Goal: Task Accomplishment & Management: Use online tool/utility

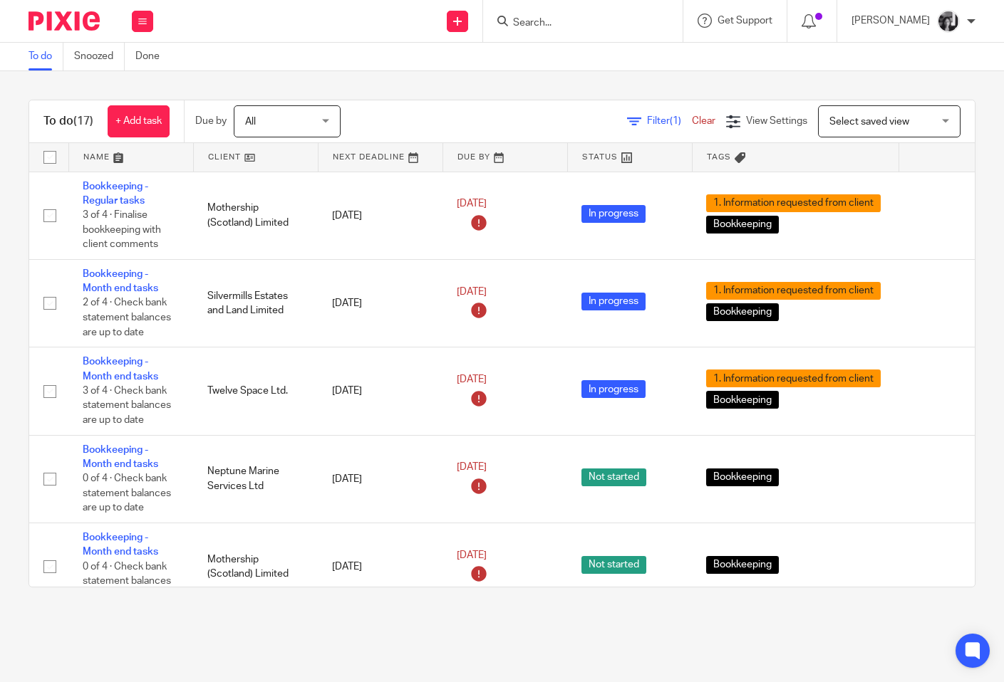
click at [647, 120] on span "Filter (1)" at bounding box center [669, 121] width 45 height 10
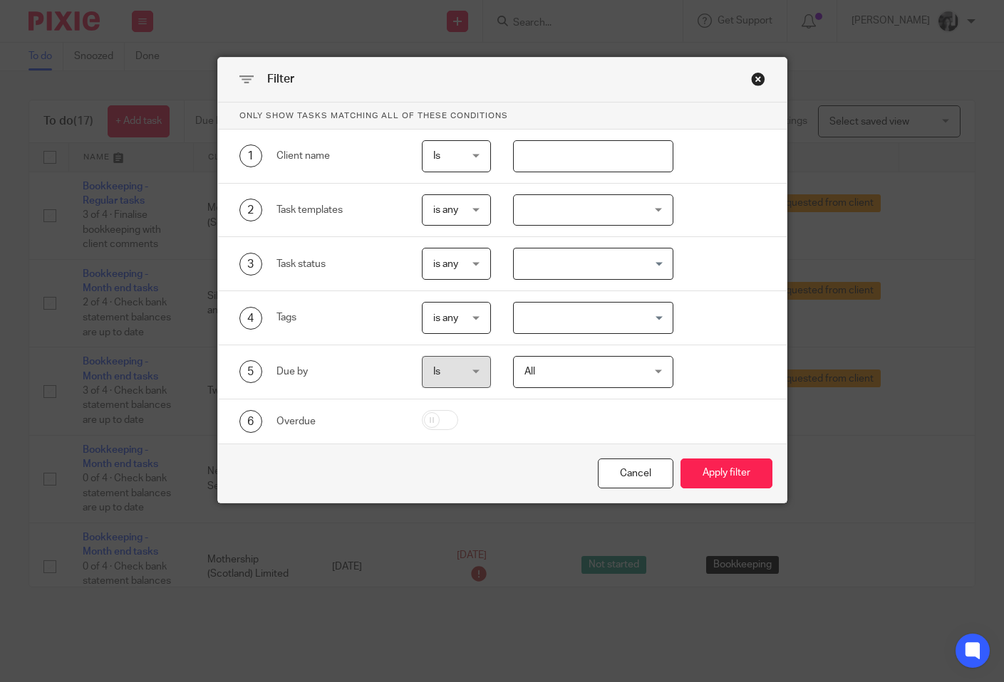
click at [608, 143] on input "text" at bounding box center [593, 156] width 160 height 32
type input "mothe"
click at [680, 459] on button "Apply filter" at bounding box center [726, 474] width 92 height 31
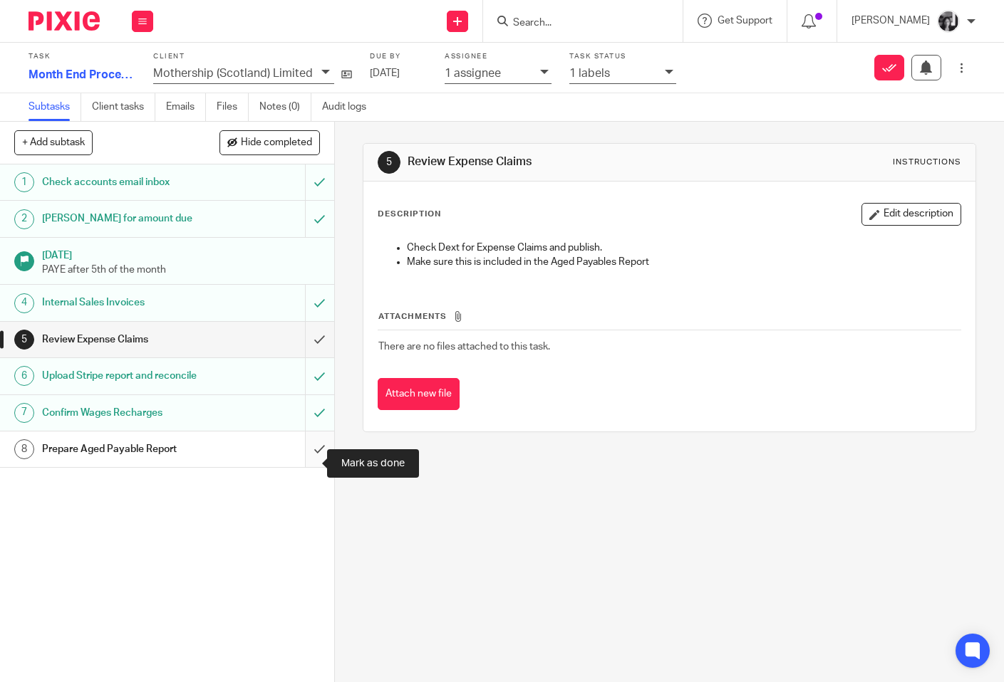
click at [308, 464] on input "submit" at bounding box center [167, 450] width 334 height 36
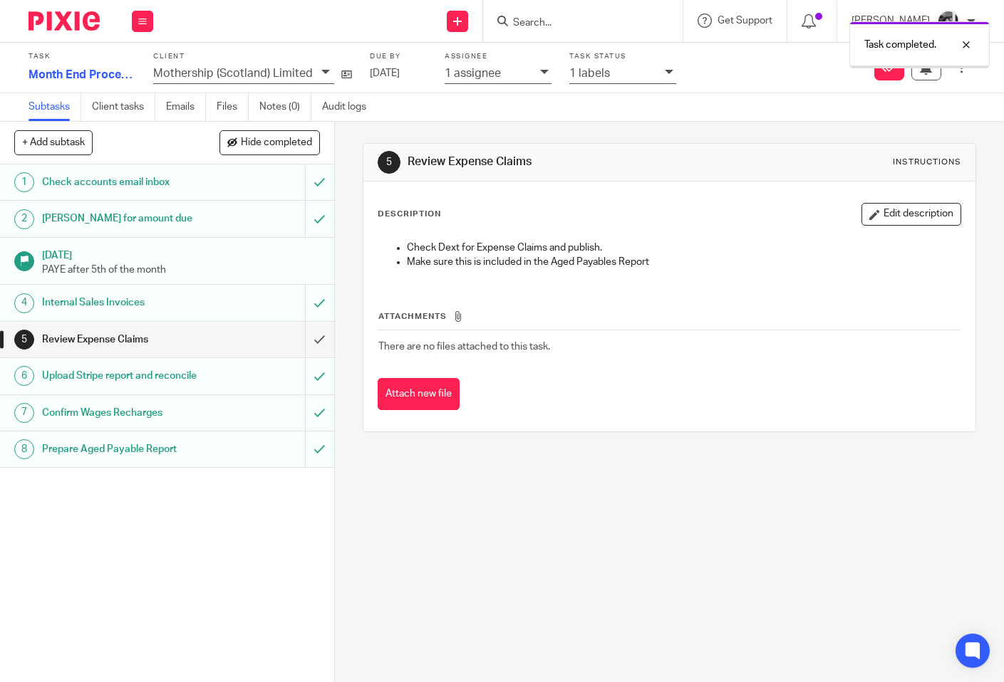
click at [665, 74] on icon at bounding box center [669, 72] width 9 height 9
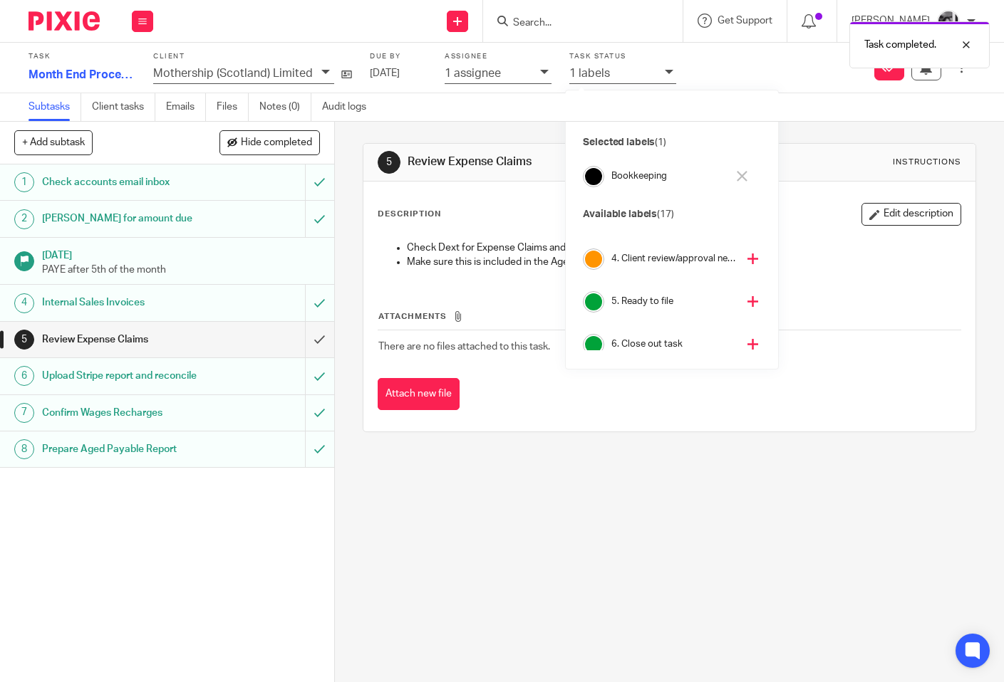
scroll to position [199, 0]
click at [747, 306] on icon at bounding box center [752, 305] width 11 height 11
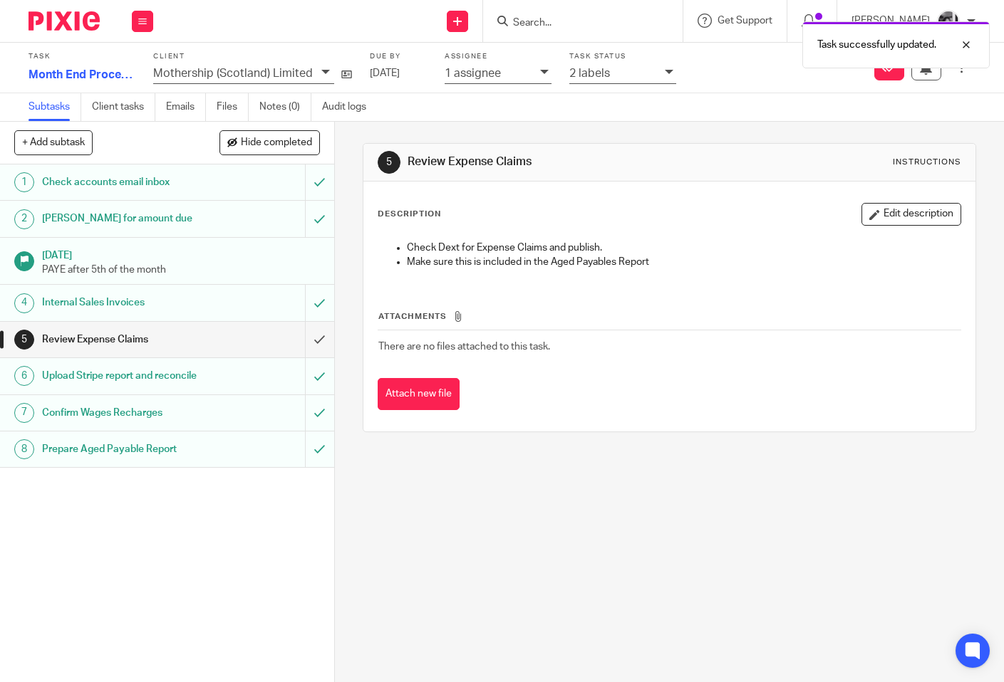
click at [348, 266] on div "5 Review Expense Claims Instructions Description Edit description Check Dext fo…" at bounding box center [669, 402] width 669 height 561
click at [306, 340] on input "submit" at bounding box center [167, 340] width 334 height 36
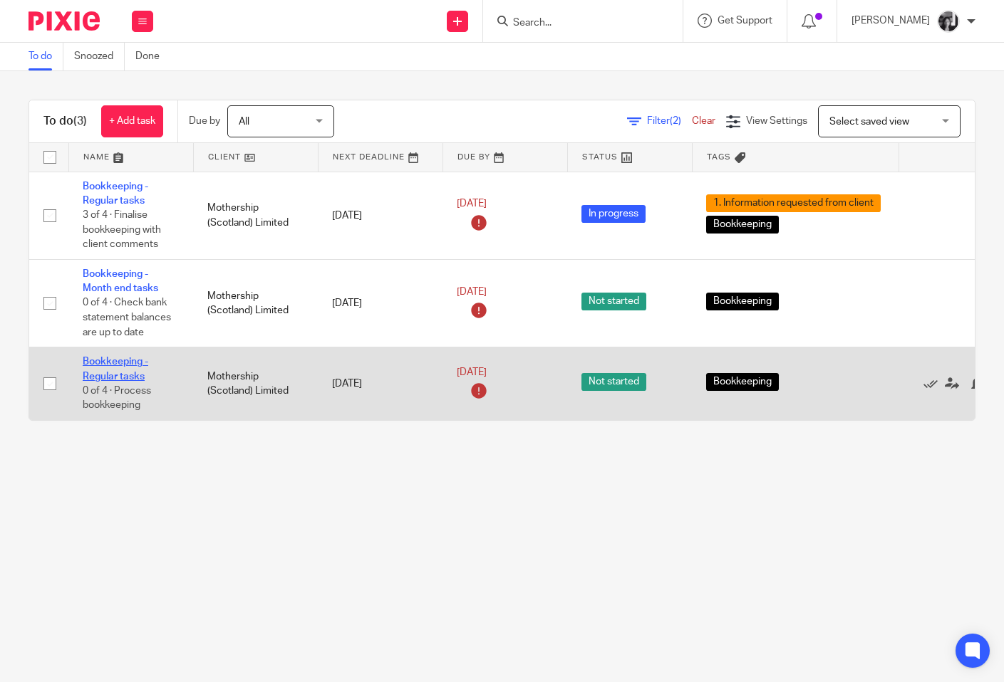
click at [95, 380] on link "Bookkeeping - Regular tasks" at bounding box center [116, 369] width 66 height 24
click at [932, 390] on icon at bounding box center [930, 384] width 14 height 14
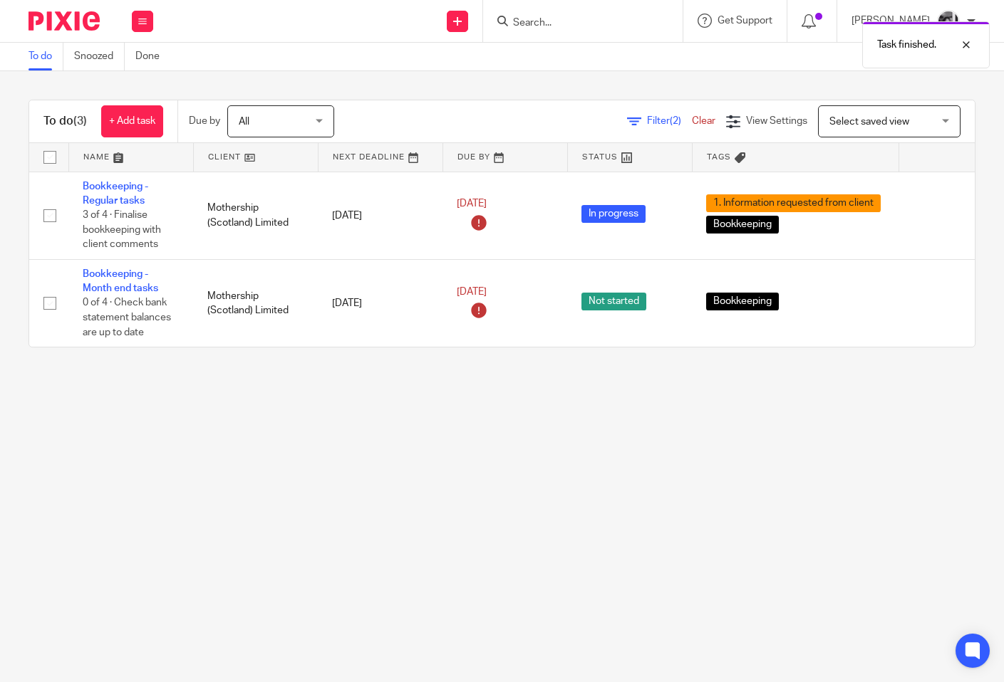
click at [582, 415] on main "To do Snoozed Done To do (3) + Add task Due by All All Today Tomorrow This week…" at bounding box center [502, 341] width 1004 height 682
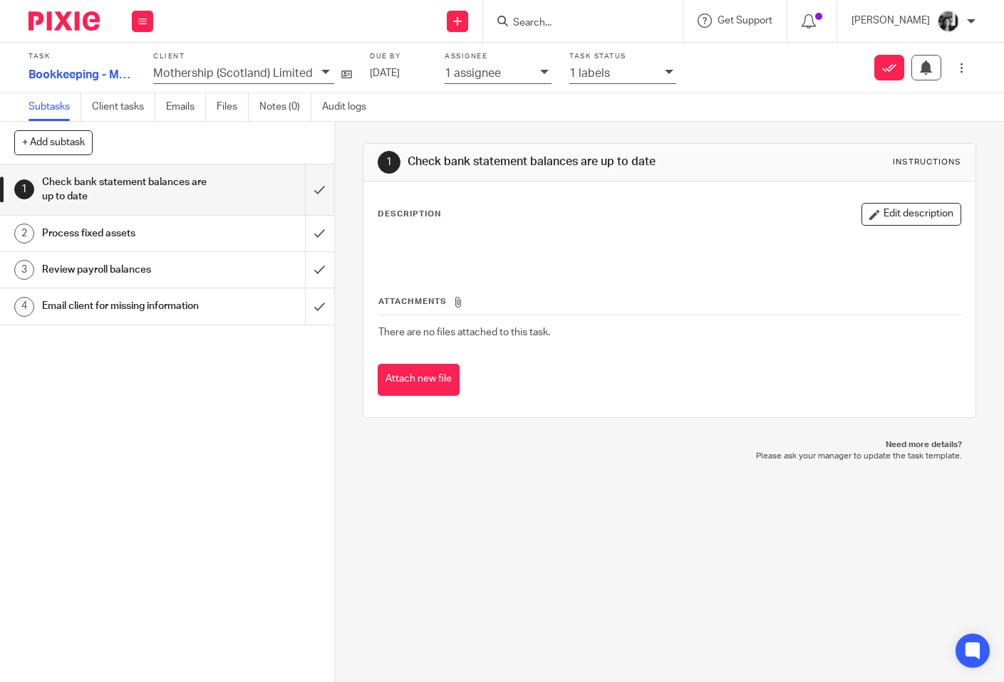
click at [114, 276] on h1 "Review payroll balances" at bounding box center [125, 269] width 166 height 21
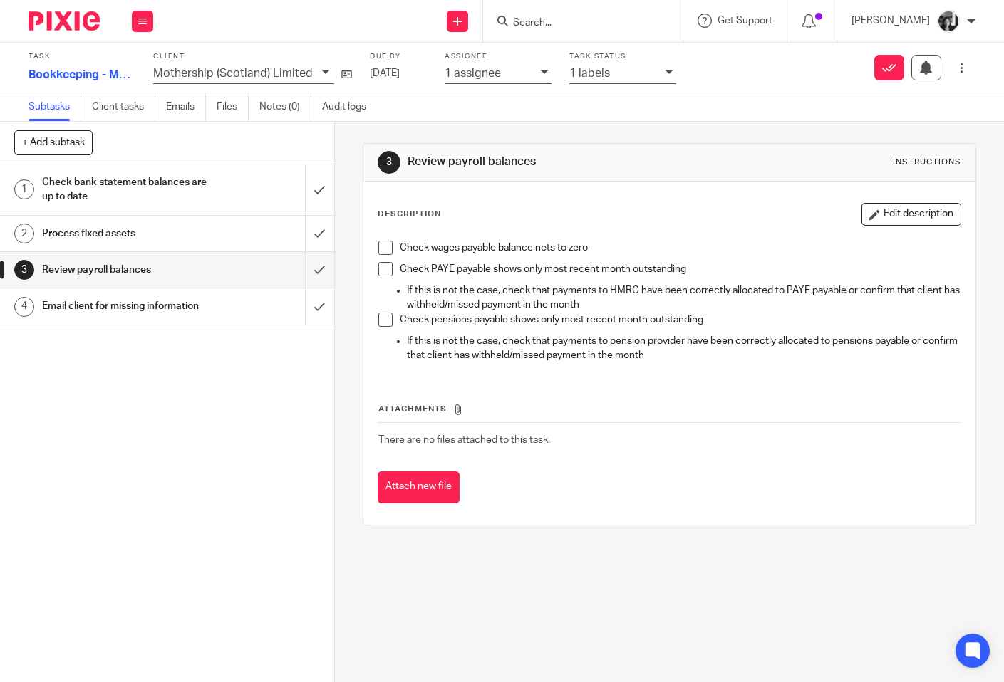
click at [378, 247] on span at bounding box center [385, 248] width 14 height 14
click at [379, 266] on span at bounding box center [385, 269] width 14 height 14
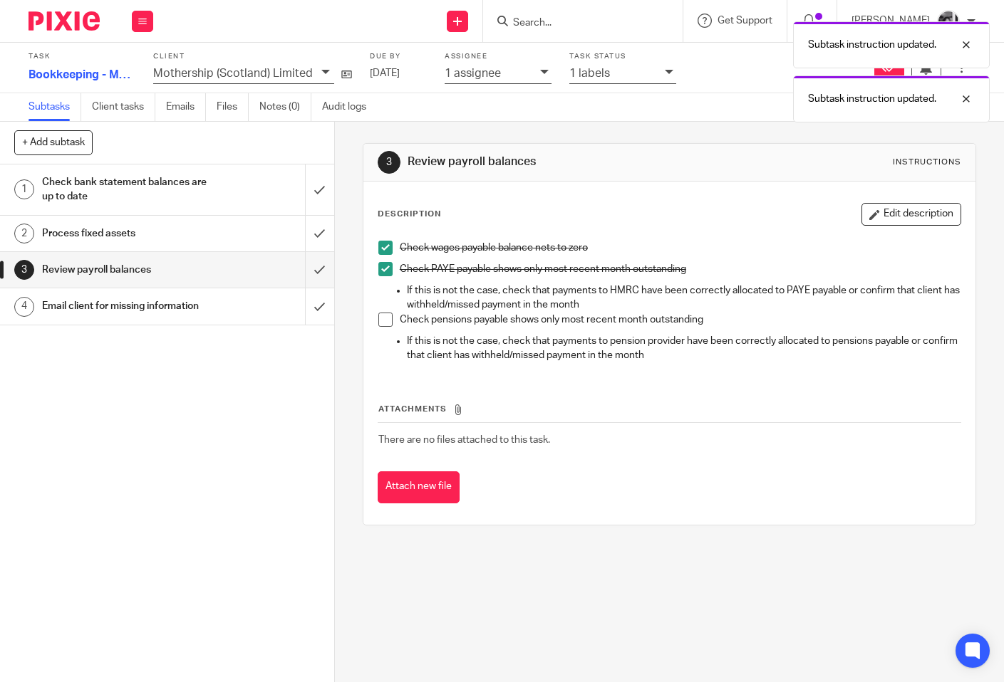
click at [383, 318] on span at bounding box center [385, 320] width 14 height 14
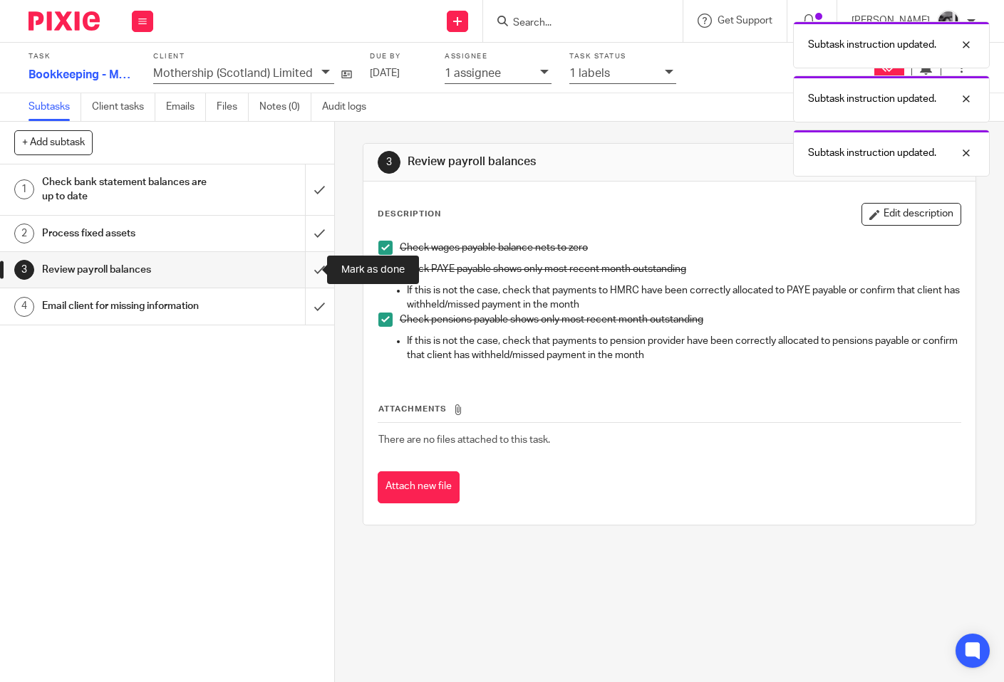
click at [301, 269] on input "submit" at bounding box center [167, 270] width 334 height 36
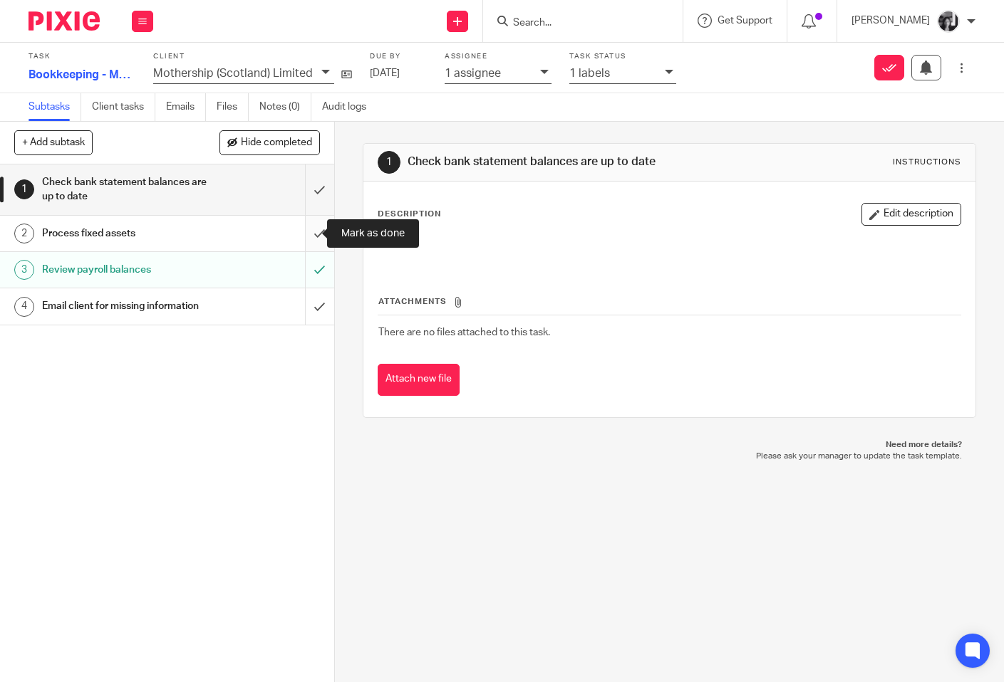
click at [306, 233] on input "submit" at bounding box center [167, 234] width 334 height 36
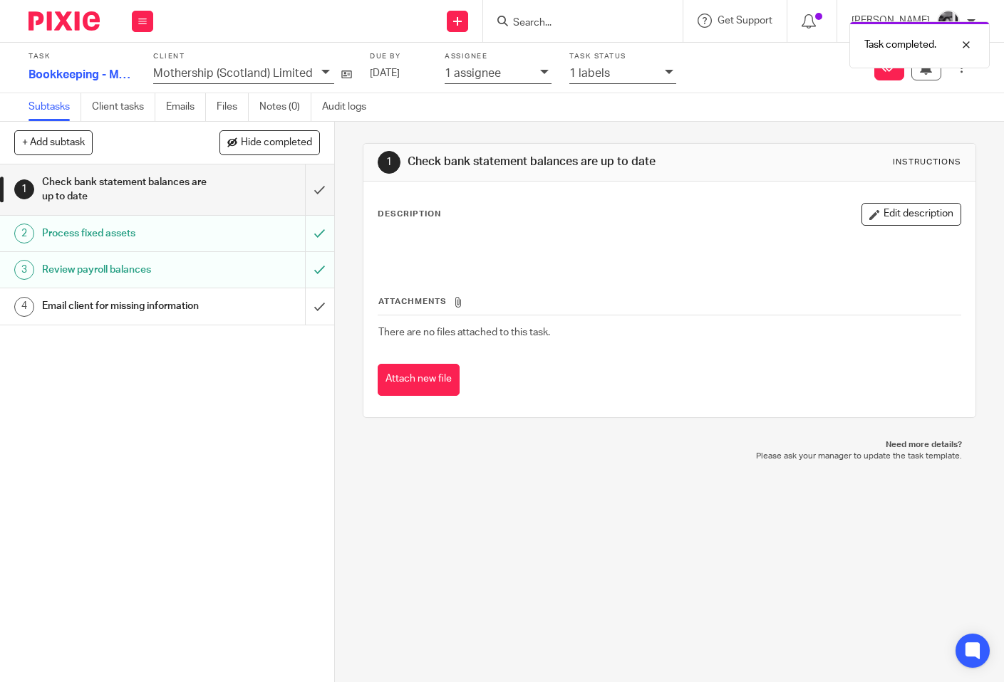
click at [354, 232] on div "1 Check bank statement balances are up to date Instructions Description Edit de…" at bounding box center [669, 402] width 669 height 561
